Goal: Transaction & Acquisition: Purchase product/service

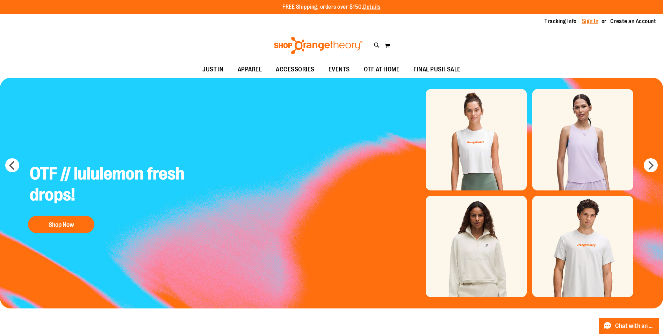
click at [593, 19] on link "Sign In" at bounding box center [590, 21] width 17 height 8
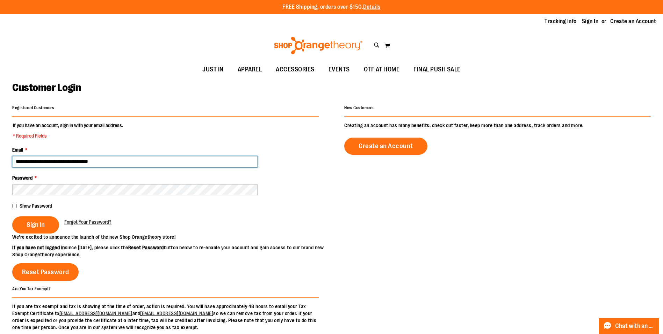
click at [57, 162] on input "**********" at bounding box center [134, 161] width 245 height 11
type input "**********"
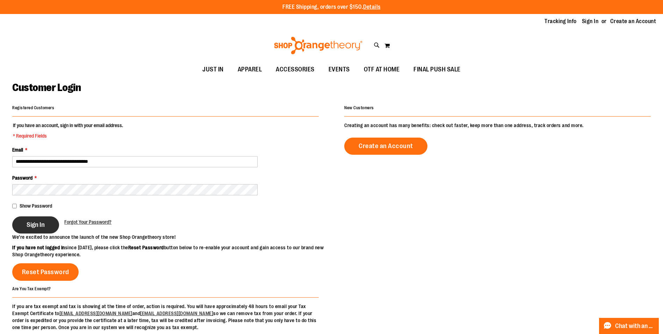
click at [42, 221] on span "Sign In" at bounding box center [36, 225] width 18 height 8
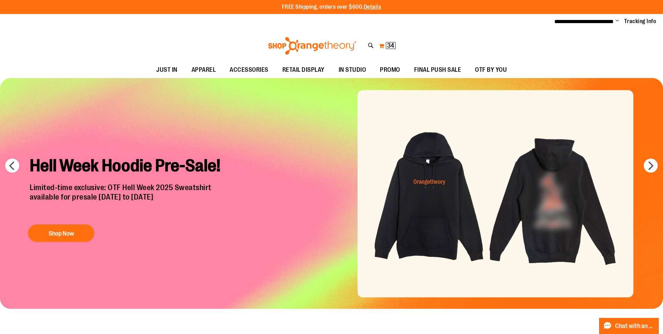
click at [388, 47] on span "34" at bounding box center [390, 45] width 7 height 7
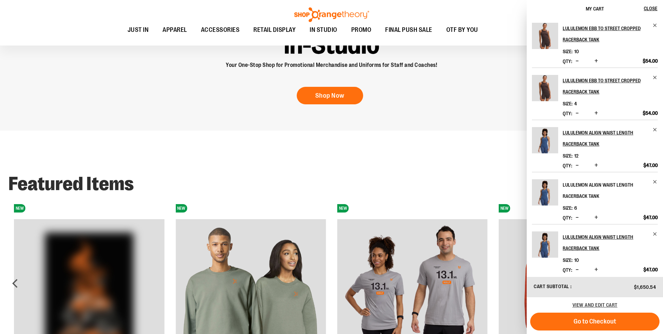
scroll to position [536, 0]
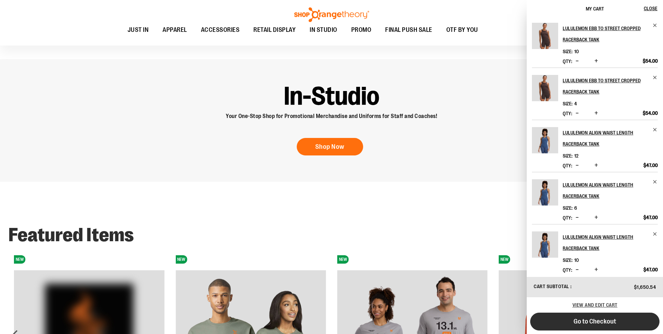
click at [589, 319] on span "Go to Checkout" at bounding box center [595, 321] width 43 height 8
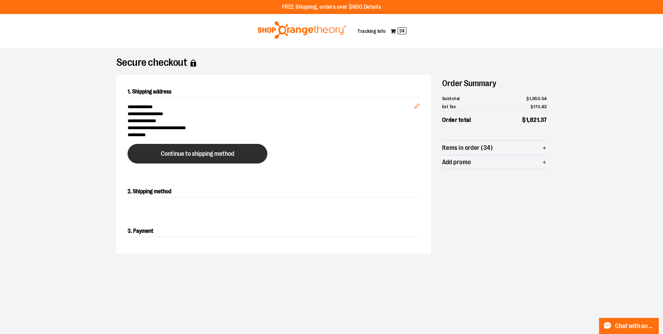
click at [191, 153] on span "Continue to shipping method" at bounding box center [197, 153] width 73 height 7
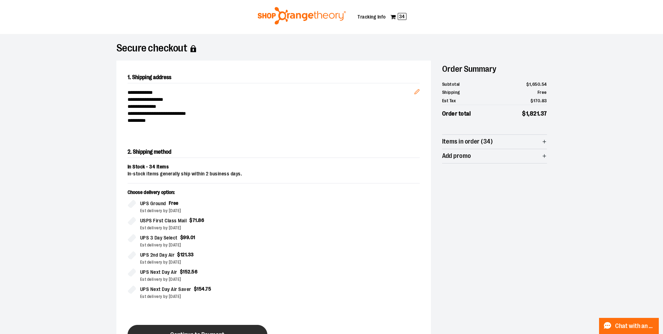
scroll to position [119, 0]
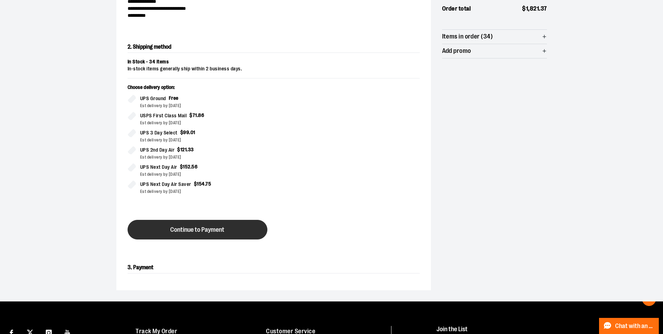
click at [222, 226] on span "Continue to Payment" at bounding box center [197, 229] width 54 height 7
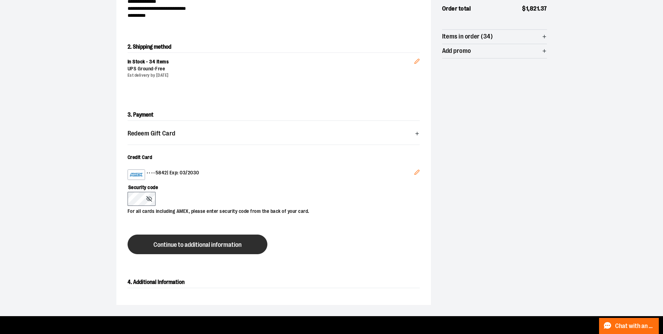
click at [171, 248] on button "Continue to additional information" at bounding box center [198, 244] width 140 height 20
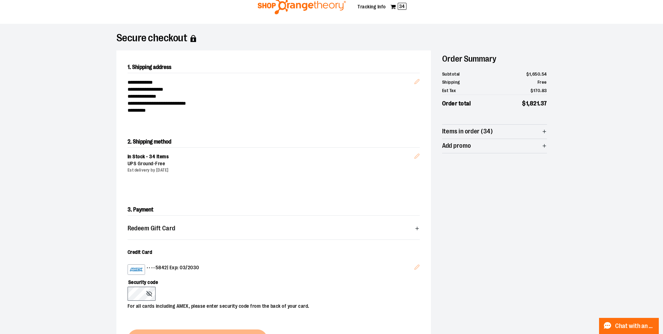
scroll to position [14, 0]
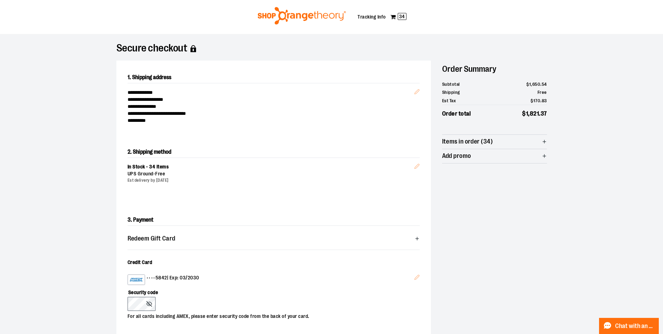
click at [541, 141] on span "Items in order (34)" at bounding box center [494, 142] width 105 height 14
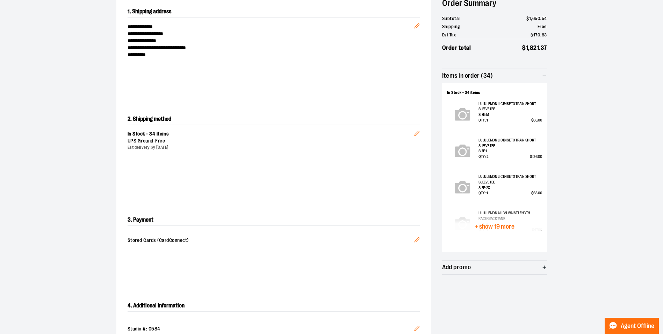
scroll to position [189, 0]
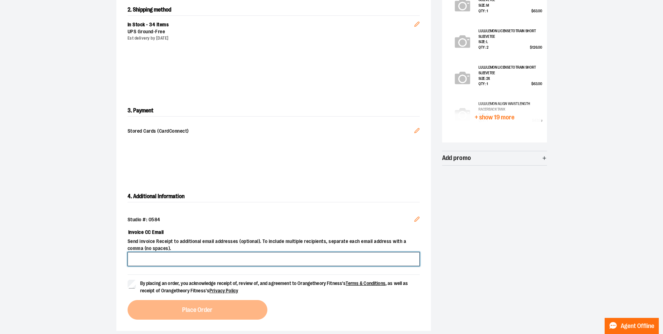
click at [181, 263] on input "Invoice CC Email" at bounding box center [274, 259] width 292 height 14
type input "**********"
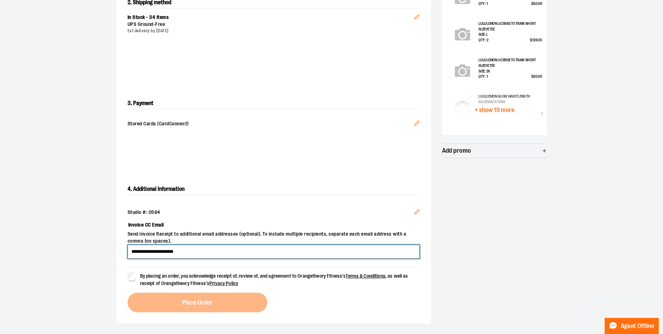
scroll to position [259, 0]
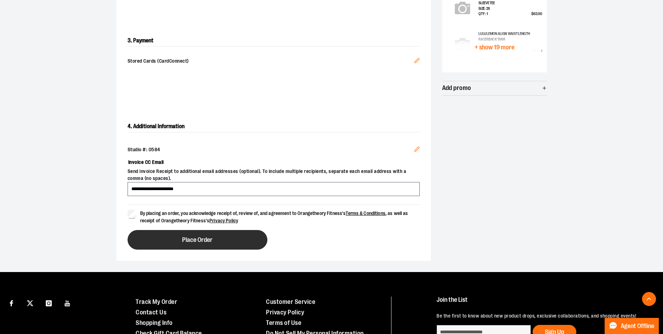
click at [183, 237] on span "Place Order" at bounding box center [197, 239] width 30 height 7
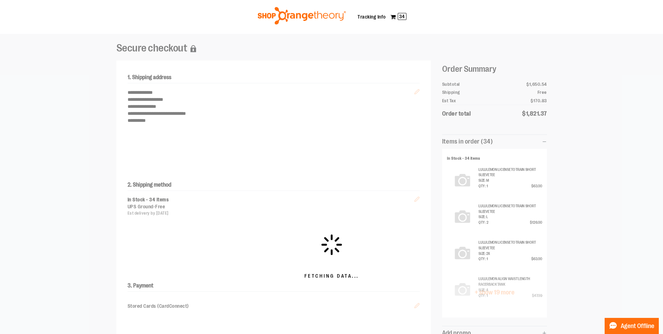
scroll to position [84, 0]
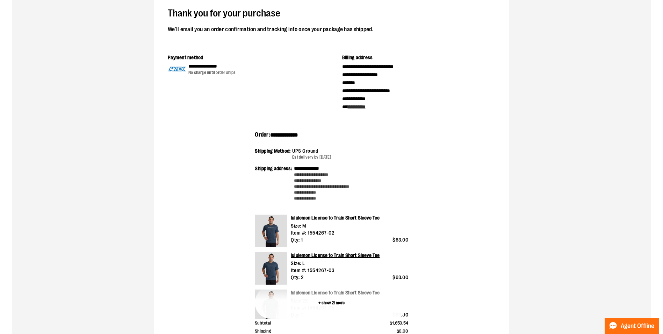
scroll to position [174, 0]
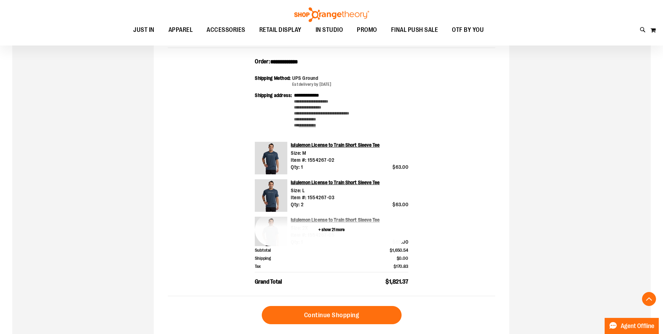
click at [327, 229] on button "+ show 21 more" at bounding box center [331, 229] width 153 height 33
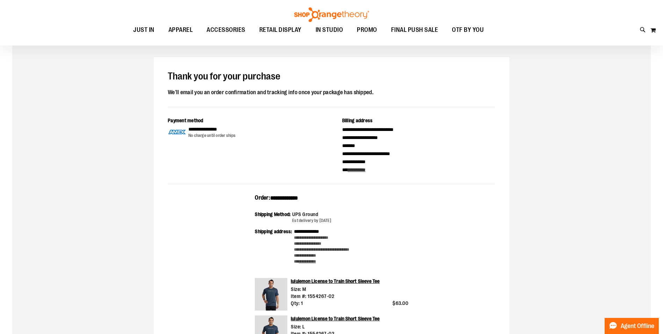
scroll to position [0, 0]
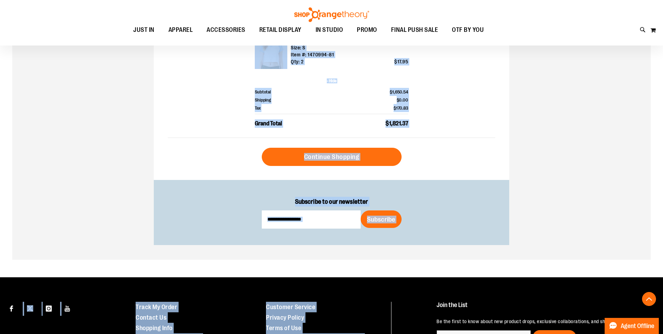
scroll to position [1176, 0]
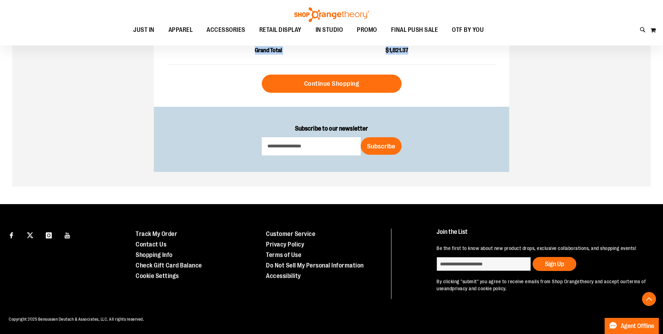
drag, startPoint x: 168, startPoint y: 114, endPoint x: 408, endPoint y: 53, distance: 247.8
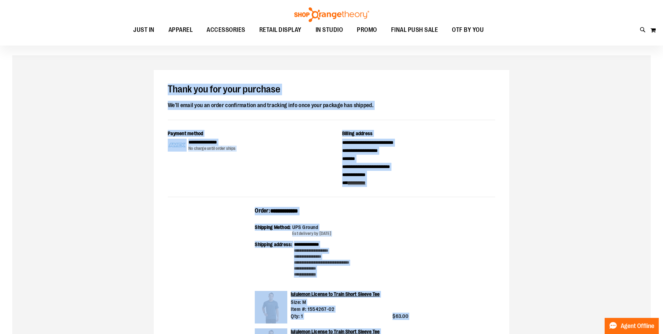
scroll to position [0, 0]
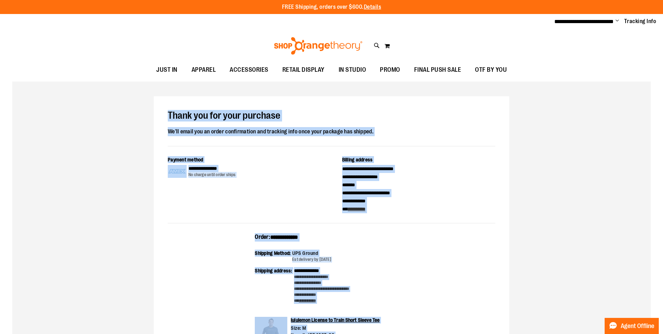
click at [619, 20] on span "Change" at bounding box center [617, 21] width 3 height 7
click at [572, 48] on link "Sign Out" at bounding box center [592, 47] width 61 height 13
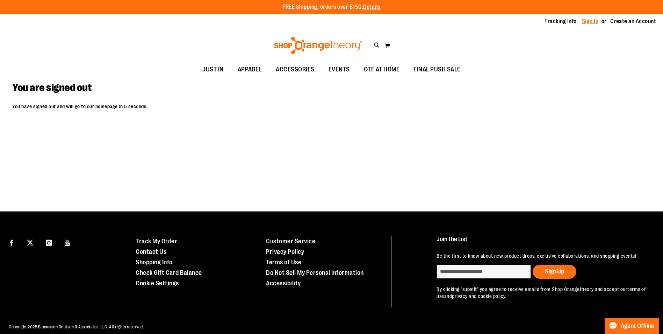
click at [589, 23] on link "Sign In" at bounding box center [590, 21] width 17 height 8
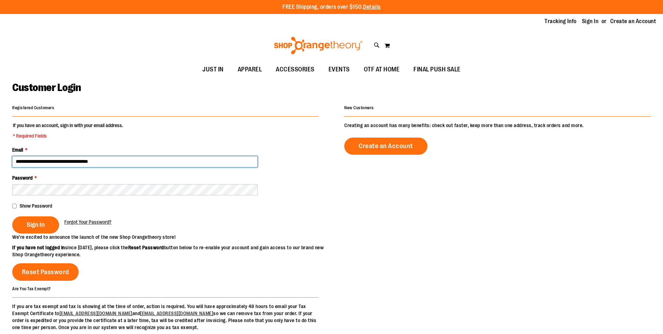
click at [57, 163] on input "**********" at bounding box center [134, 161] width 245 height 11
type input "**********"
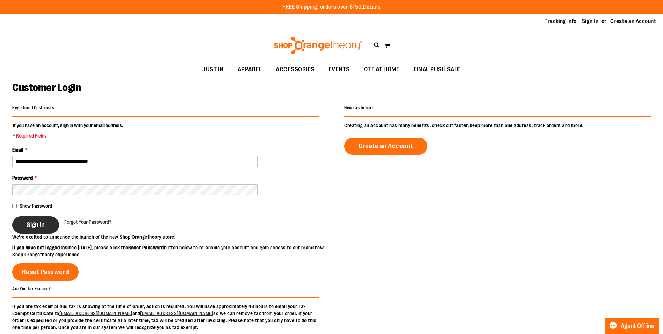
click at [26, 226] on button "Sign In" at bounding box center [35, 224] width 47 height 17
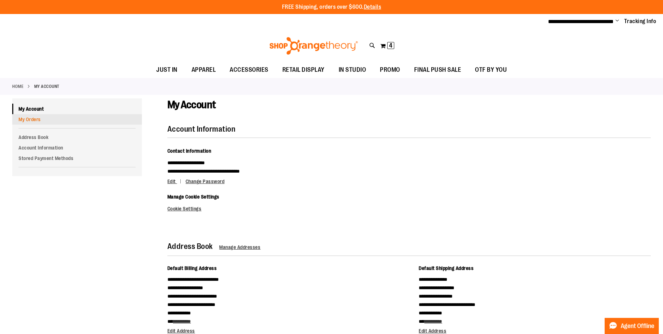
click at [32, 120] on link "My Orders" at bounding box center [77, 119] width 130 height 10
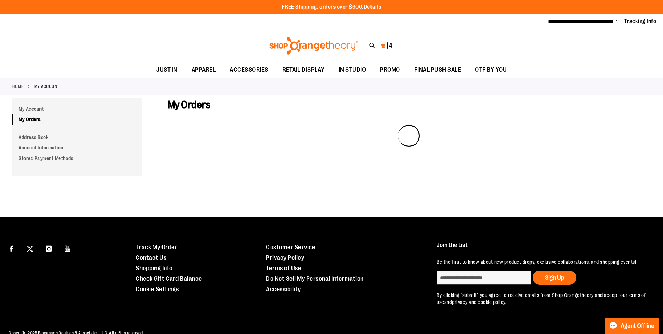
click at [382, 46] on button "My Cart 4 4 items" at bounding box center [387, 45] width 15 height 11
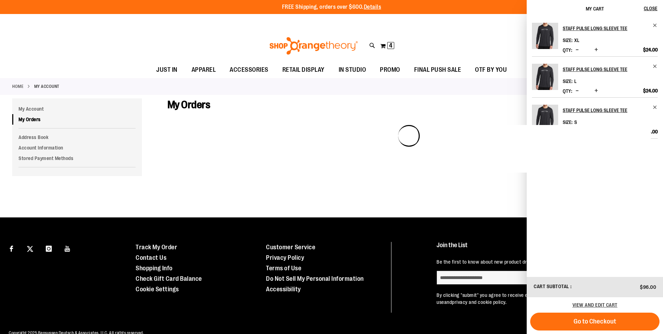
click at [502, 33] on div "Toggle Nav Search Popular Suggestions Advanced Search" at bounding box center [331, 46] width 663 height 32
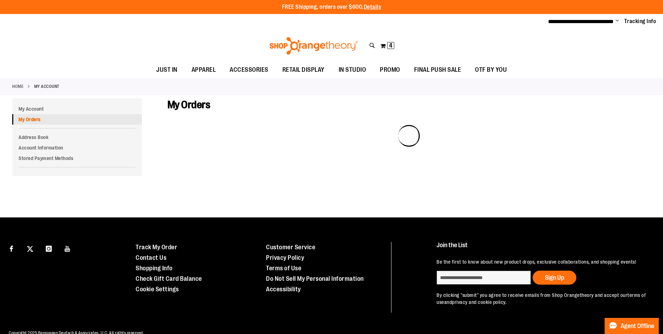
click at [34, 117] on link "My Orders" at bounding box center [77, 119] width 130 height 10
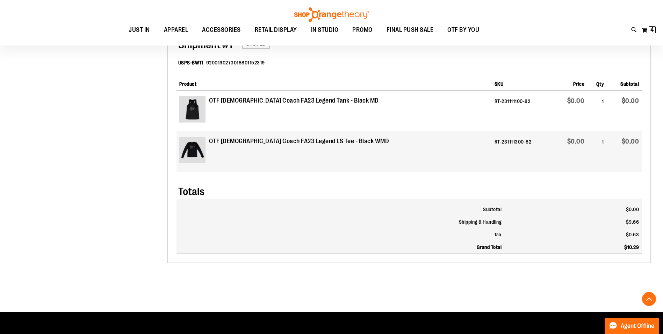
scroll to position [209, 0]
